Goal: Task Accomplishment & Management: Manage account settings

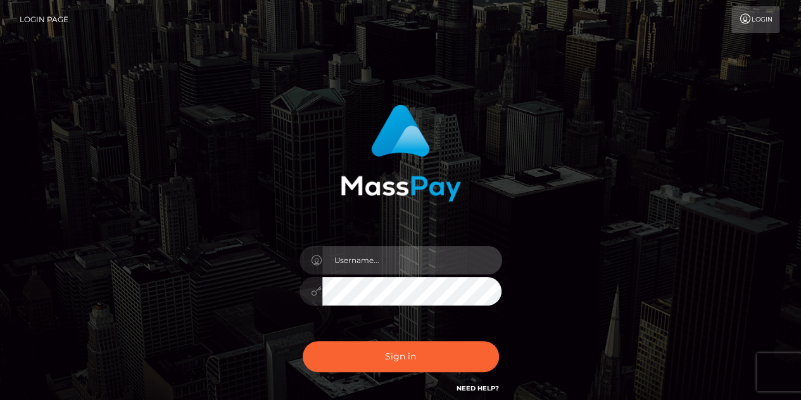
click at [380, 251] on input "text" at bounding box center [412, 260] width 180 height 29
type input "[PERSON_NAME][EMAIL_ADDRESS][DOMAIN_NAME]"
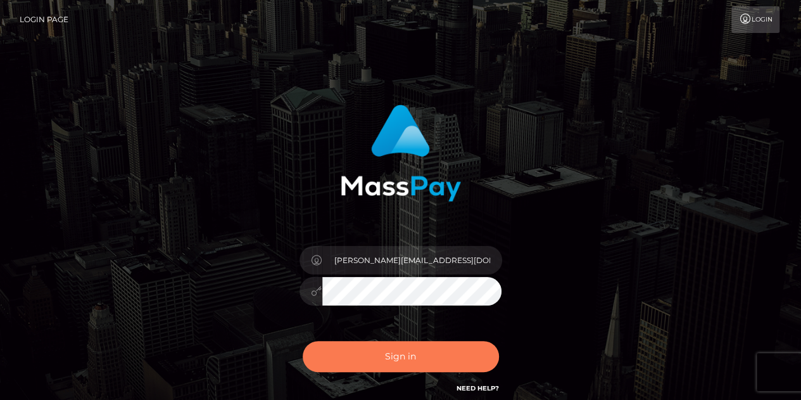
click at [355, 362] on button "Sign in" at bounding box center [401, 356] width 196 height 31
